Goal: Use online tool/utility: Utilize a website feature to perform a specific function

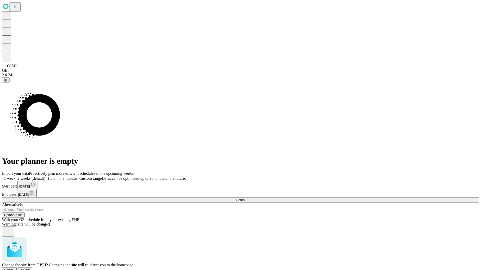
click at [30, 268] on span "Confirm" at bounding box center [25, 270] width 12 height 4
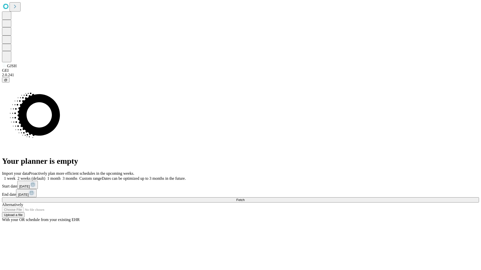
click at [61, 177] on label "1 month" at bounding box center [52, 179] width 15 height 4
click at [244, 198] on span "Fetch" at bounding box center [240, 200] width 8 height 4
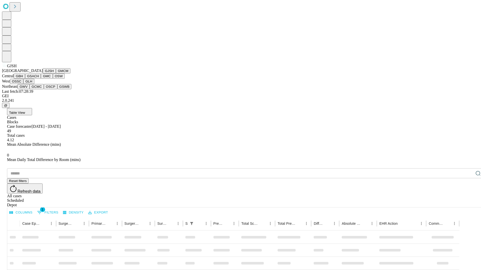
click at [56, 74] on button "GMCM" at bounding box center [63, 70] width 15 height 5
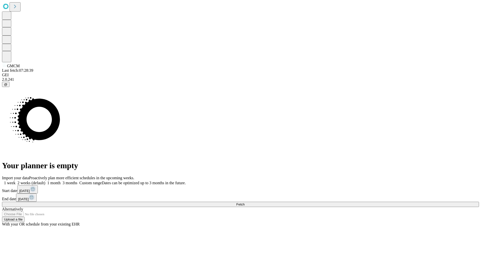
click at [61, 181] on label "1 month" at bounding box center [52, 183] width 15 height 4
click at [244, 203] on span "Fetch" at bounding box center [240, 205] width 8 height 4
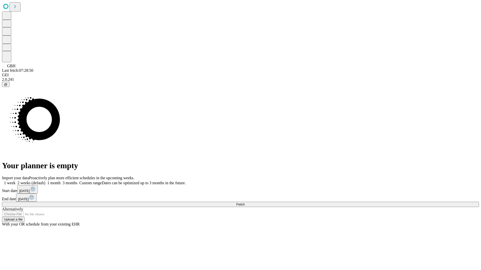
click at [61, 181] on label "1 month" at bounding box center [52, 183] width 15 height 4
click at [244, 203] on span "Fetch" at bounding box center [240, 205] width 8 height 4
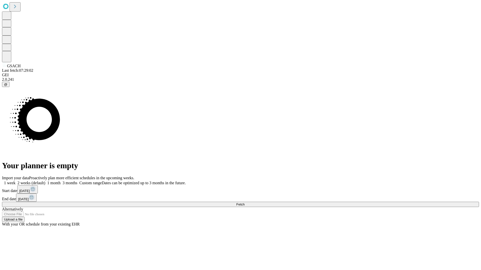
click at [61, 181] on label "1 month" at bounding box center [52, 183] width 15 height 4
click at [244, 203] on span "Fetch" at bounding box center [240, 205] width 8 height 4
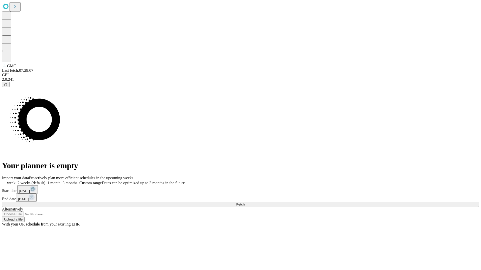
click at [244, 203] on span "Fetch" at bounding box center [240, 205] width 8 height 4
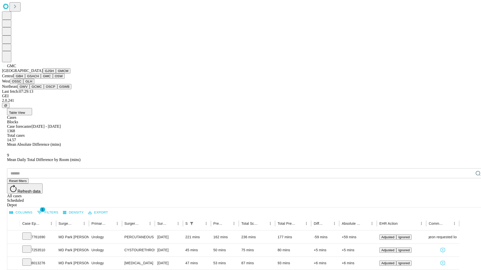
click at [53, 79] on button "OSW" at bounding box center [59, 76] width 12 height 5
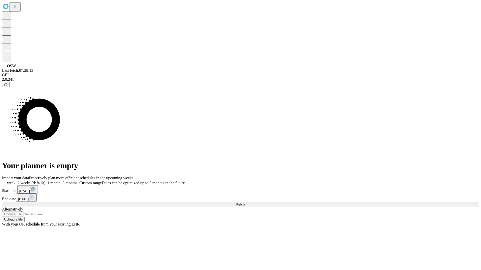
click at [61, 181] on label "1 month" at bounding box center [52, 183] width 15 height 4
click at [244, 203] on span "Fetch" at bounding box center [240, 205] width 8 height 4
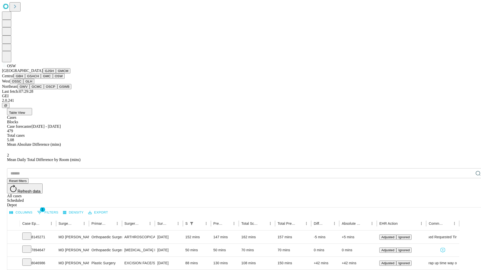
click at [24, 84] on button "OSSC" at bounding box center [17, 81] width 14 height 5
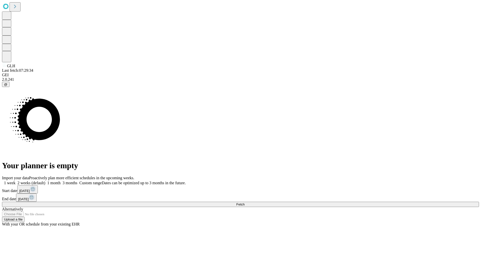
click at [61, 181] on label "1 month" at bounding box center [52, 183] width 15 height 4
click at [244, 203] on span "Fetch" at bounding box center [240, 205] width 8 height 4
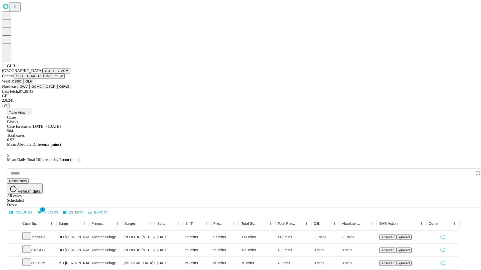
click at [30, 89] on button "GWV" at bounding box center [24, 86] width 12 height 5
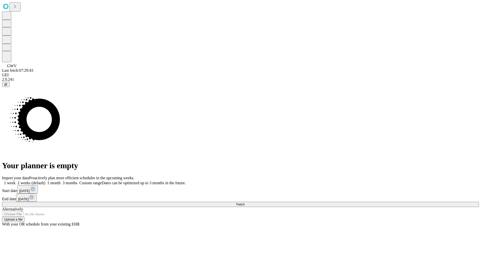
click at [244, 203] on span "Fetch" at bounding box center [240, 205] width 8 height 4
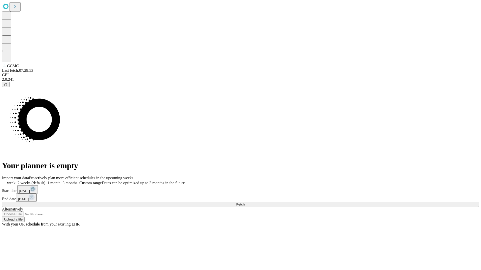
click at [61, 181] on label "1 month" at bounding box center [52, 183] width 15 height 4
click at [244, 203] on span "Fetch" at bounding box center [240, 205] width 8 height 4
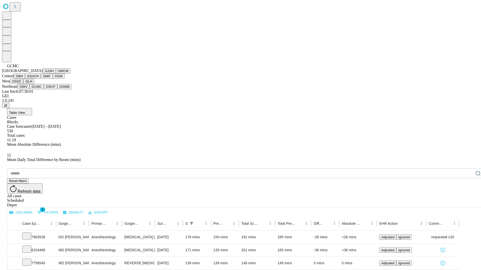
click at [44, 89] on button "OSCP" at bounding box center [51, 86] width 14 height 5
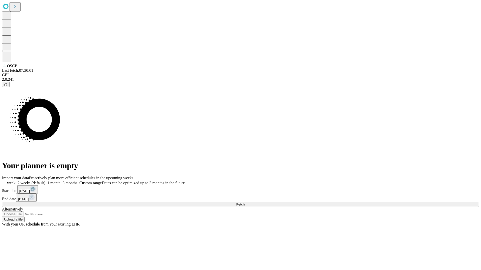
click at [61, 181] on label "1 month" at bounding box center [52, 183] width 15 height 4
click at [244, 203] on span "Fetch" at bounding box center [240, 205] width 8 height 4
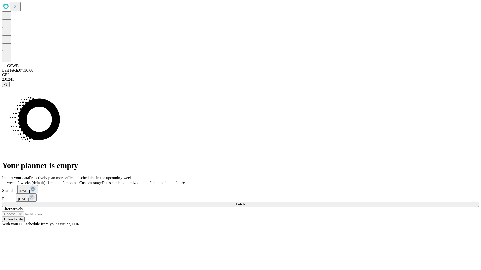
click at [61, 181] on label "1 month" at bounding box center [52, 183] width 15 height 4
click at [244, 203] on span "Fetch" at bounding box center [240, 205] width 8 height 4
